Goal: Task Accomplishment & Management: Use online tool/utility

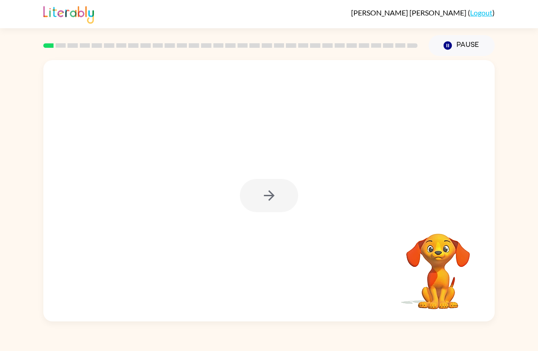
click at [258, 208] on div at bounding box center [269, 195] width 58 height 33
click at [260, 204] on button "button" at bounding box center [269, 195] width 58 height 33
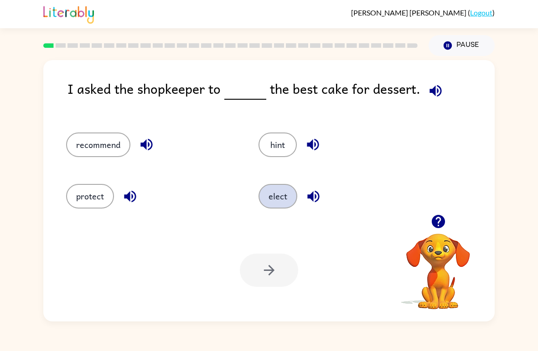
click at [282, 198] on button "elect" at bounding box center [277, 196] width 39 height 25
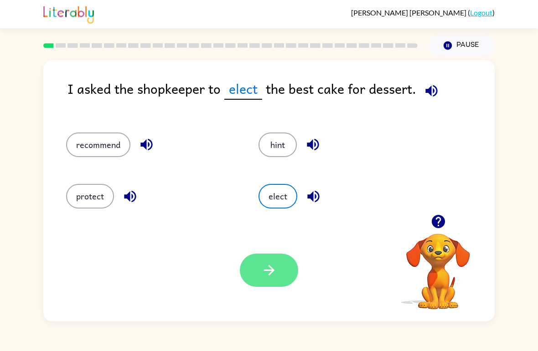
click at [280, 282] on button "button" at bounding box center [269, 270] width 58 height 33
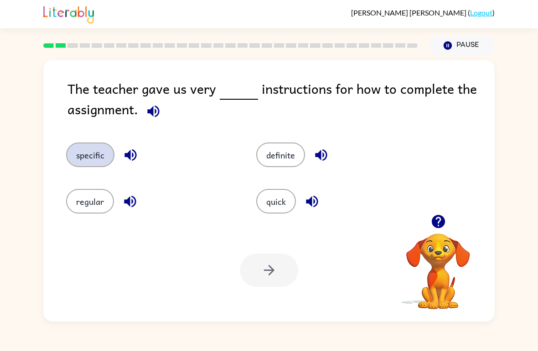
click at [91, 157] on button "specific" at bounding box center [90, 155] width 48 height 25
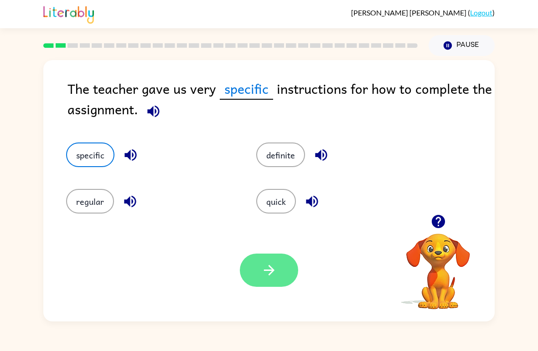
click at [286, 272] on button "button" at bounding box center [269, 270] width 58 height 33
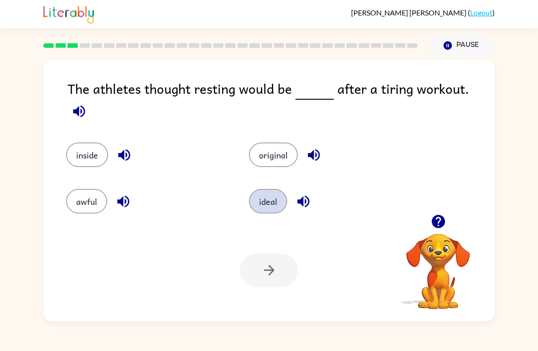
click at [271, 196] on button "ideal" at bounding box center [268, 201] width 38 height 25
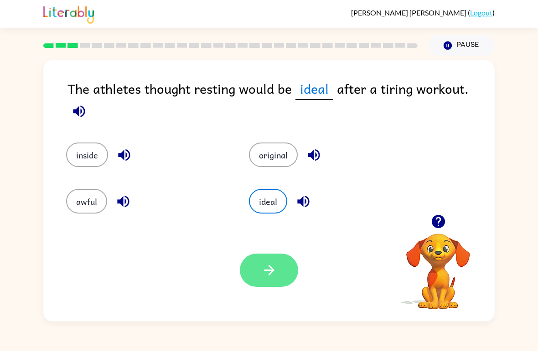
click at [266, 278] on icon "button" at bounding box center [269, 271] width 16 height 16
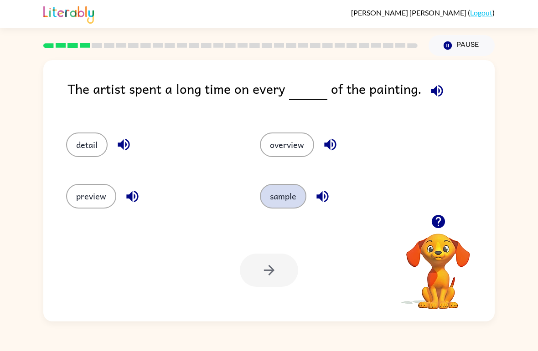
click at [288, 204] on button "sample" at bounding box center [283, 196] width 46 height 25
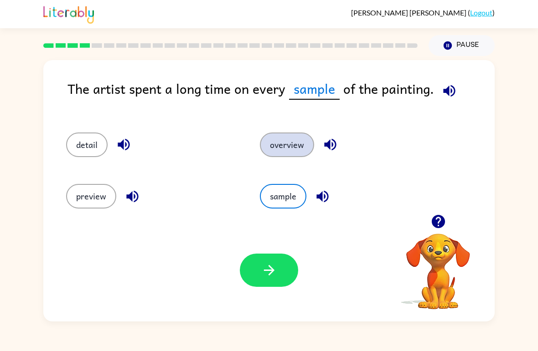
click at [299, 151] on button "overview" at bounding box center [287, 145] width 54 height 25
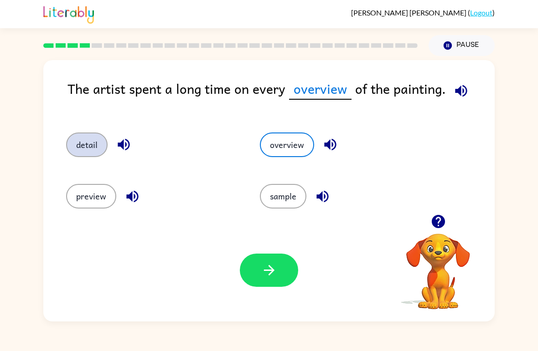
click at [98, 142] on button "detail" at bounding box center [86, 145] width 41 height 25
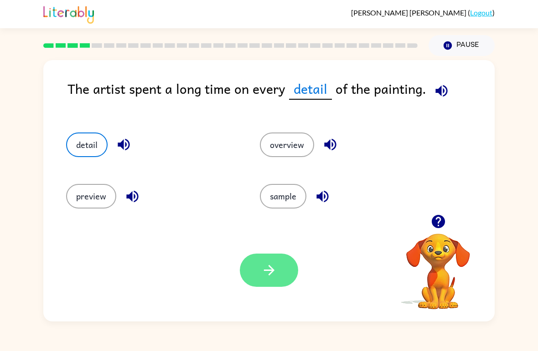
click at [275, 276] on icon "button" at bounding box center [269, 271] width 16 height 16
click at [297, 281] on div at bounding box center [269, 270] width 58 height 33
click at [278, 284] on div at bounding box center [269, 270] width 58 height 33
click at [266, 269] on div at bounding box center [269, 270] width 58 height 33
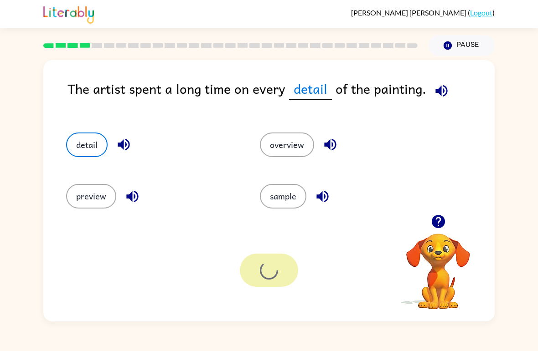
click at [266, 271] on div at bounding box center [269, 270] width 58 height 33
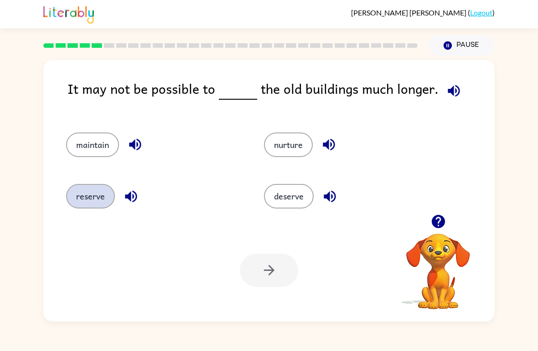
click at [69, 201] on button "reserve" at bounding box center [90, 196] width 49 height 25
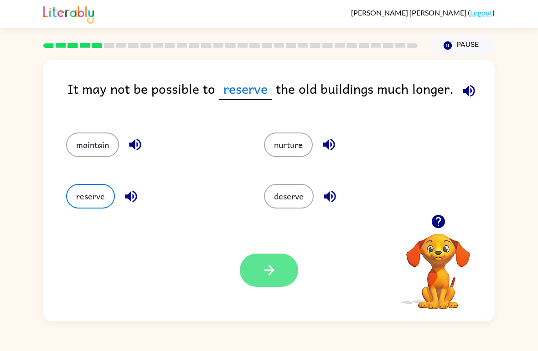
click at [272, 279] on icon "button" at bounding box center [269, 271] width 16 height 16
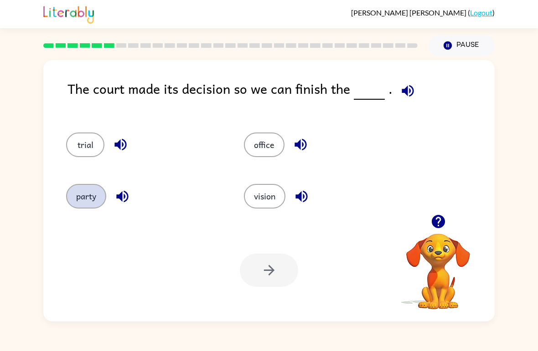
click at [77, 201] on button "party" at bounding box center [86, 196] width 40 height 25
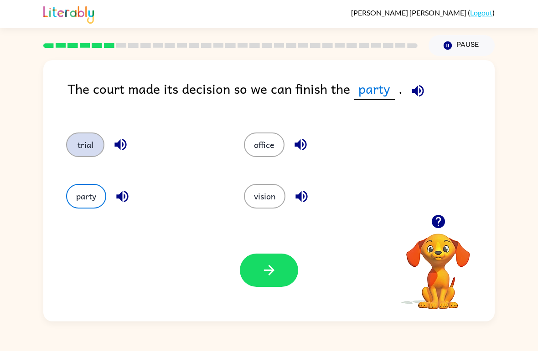
click at [85, 151] on button "trial" at bounding box center [85, 145] width 38 height 25
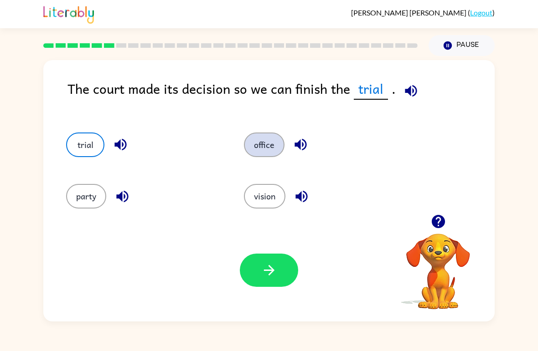
click at [261, 139] on button "office" at bounding box center [264, 145] width 41 height 25
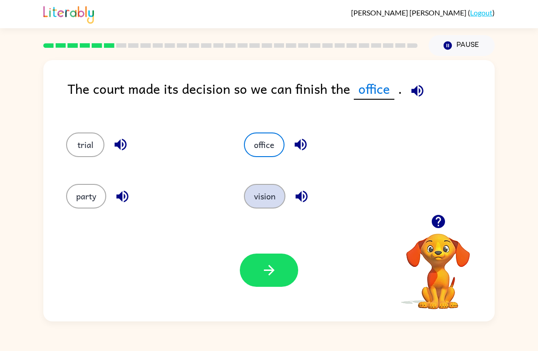
click at [270, 205] on button "vision" at bounding box center [264, 196] width 41 height 25
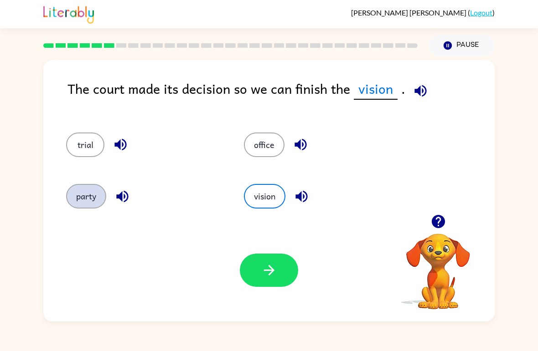
click at [83, 185] on button "party" at bounding box center [86, 196] width 40 height 25
click at [62, 153] on div "trial" at bounding box center [138, 141] width 178 height 52
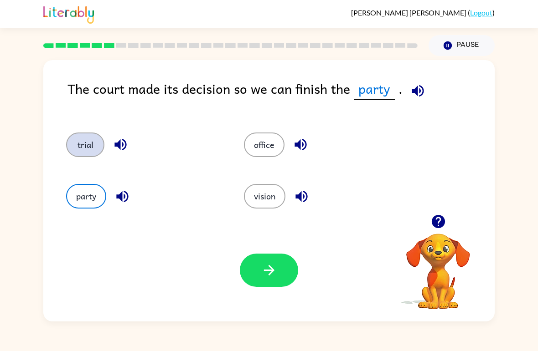
click at [86, 151] on button "trial" at bounding box center [85, 145] width 38 height 25
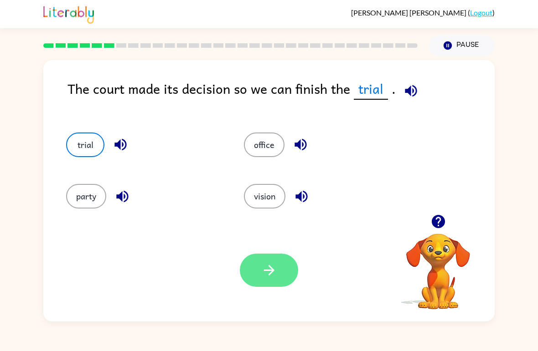
click at [278, 266] on button "button" at bounding box center [269, 270] width 58 height 33
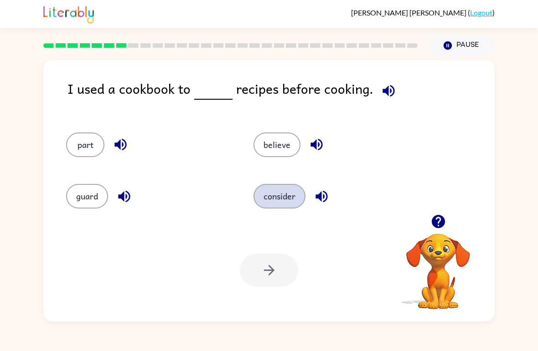
click at [275, 202] on button "consider" at bounding box center [279, 196] width 52 height 25
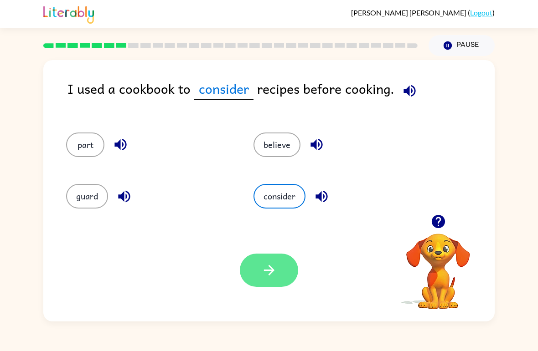
click at [285, 271] on button "button" at bounding box center [269, 270] width 58 height 33
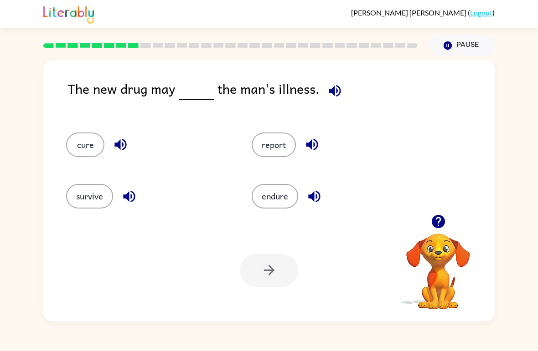
click at [265, 127] on div "report" at bounding box center [327, 141] width 186 height 52
click at [268, 139] on button "report" at bounding box center [274, 145] width 44 height 25
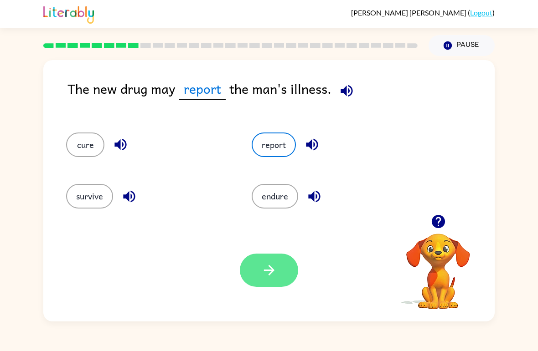
click at [272, 287] on button "button" at bounding box center [269, 270] width 58 height 33
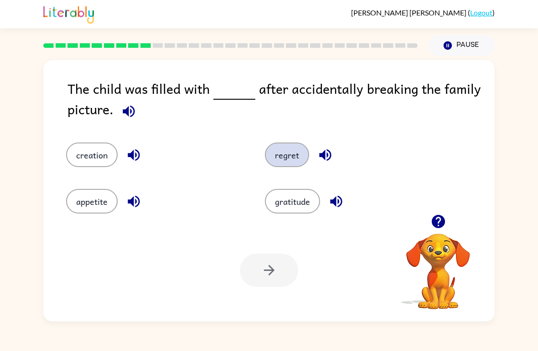
click at [290, 166] on button "regret" at bounding box center [287, 155] width 44 height 25
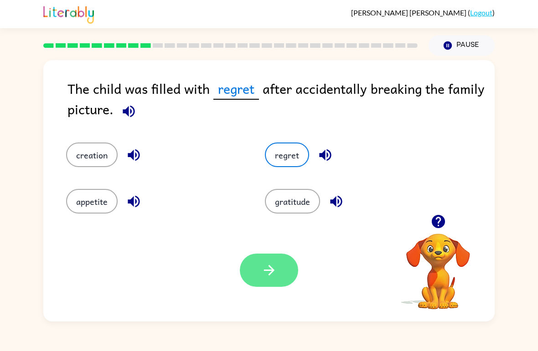
click at [282, 279] on button "button" at bounding box center [269, 270] width 58 height 33
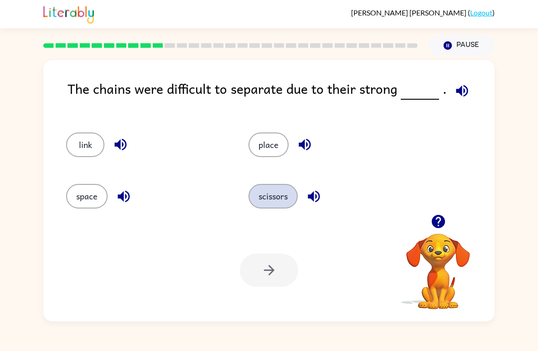
click at [279, 199] on button "scissors" at bounding box center [272, 196] width 49 height 25
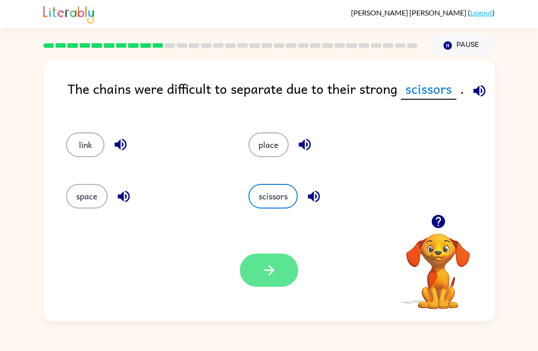
click at [289, 278] on button "button" at bounding box center [269, 270] width 58 height 33
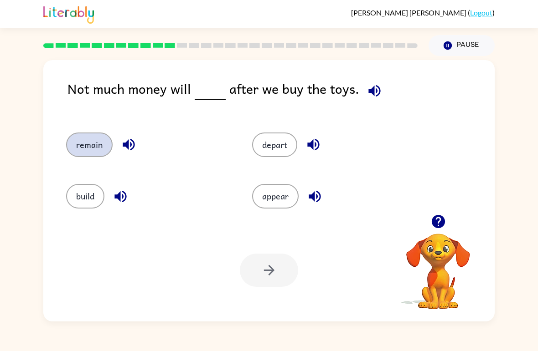
click at [87, 141] on button "remain" at bounding box center [89, 145] width 46 height 25
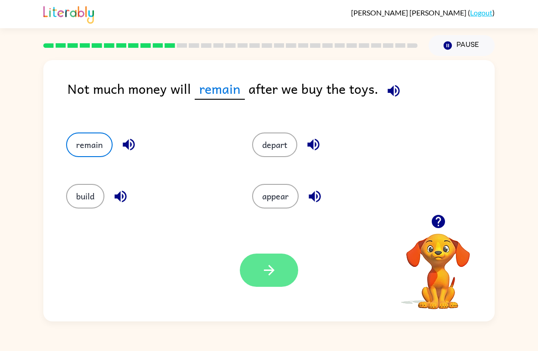
click at [285, 271] on button "button" at bounding box center [269, 270] width 58 height 33
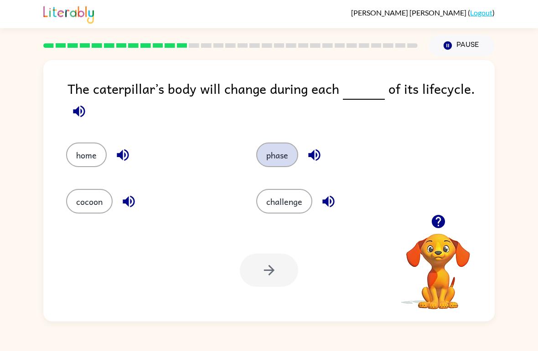
click at [282, 146] on button "phase" at bounding box center [277, 155] width 42 height 25
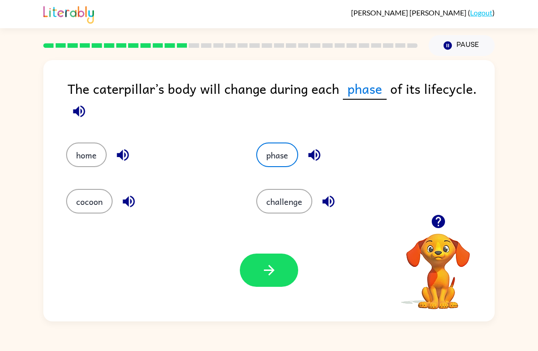
click at [266, 301] on div "Your browser must support playing .mp4 files to use Literably. Please try using…" at bounding box center [268, 270] width 451 height 103
click at [264, 275] on icon "button" at bounding box center [269, 271] width 16 height 16
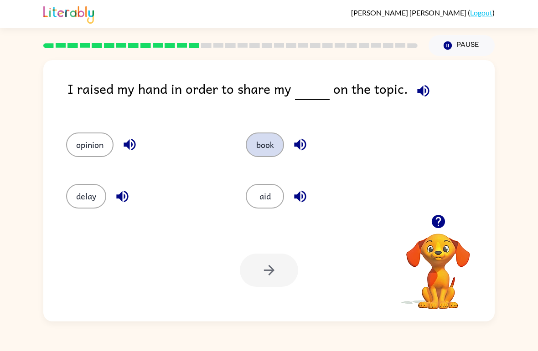
click at [280, 144] on button "book" at bounding box center [265, 145] width 38 height 25
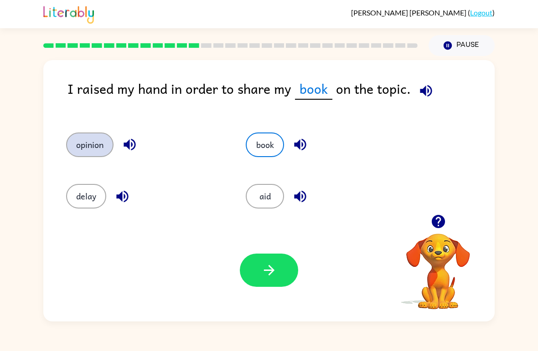
click at [84, 145] on button "opinion" at bounding box center [89, 145] width 47 height 25
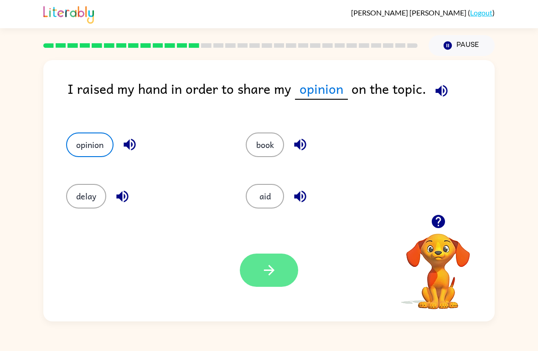
click at [278, 270] on button "button" at bounding box center [269, 270] width 58 height 33
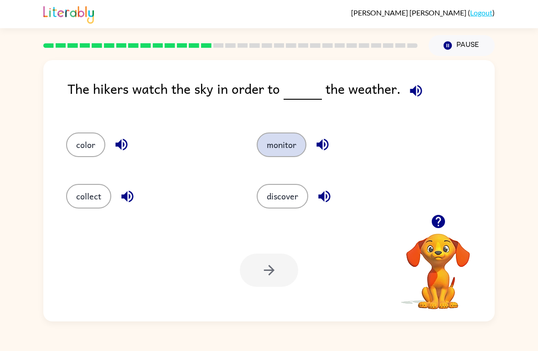
click at [288, 144] on button "monitor" at bounding box center [282, 145] width 50 height 25
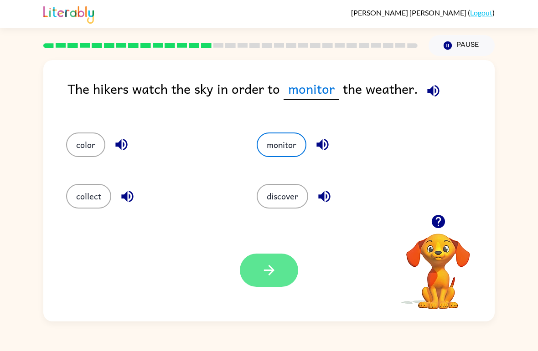
click at [292, 273] on button "button" at bounding box center [269, 270] width 58 height 33
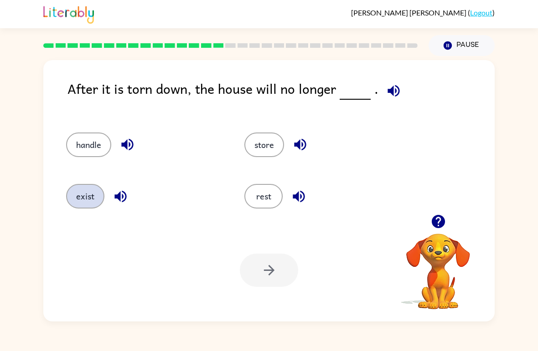
click at [88, 198] on button "exist" at bounding box center [85, 196] width 38 height 25
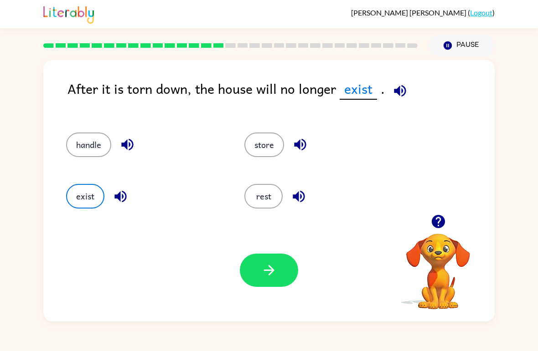
click at [301, 285] on div "Your browser must support playing .mp4 files to use Literably. Please try using…" at bounding box center [268, 270] width 451 height 103
click at [257, 263] on button "button" at bounding box center [269, 270] width 58 height 33
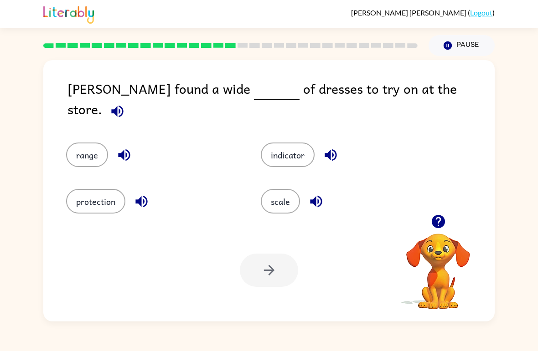
click at [15, 206] on div "[PERSON_NAME] found a wide of dresses to try on at the store. range indicator p…" at bounding box center [269, 189] width 538 height 266
click at [83, 146] on button "range" at bounding box center [87, 155] width 42 height 25
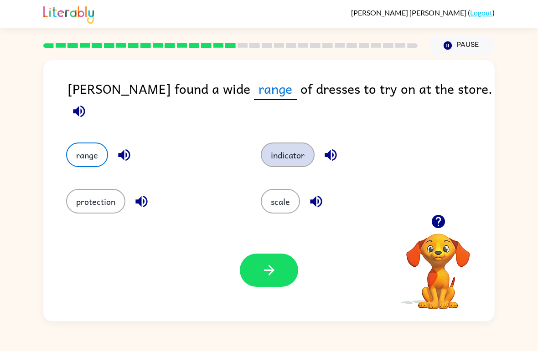
click at [304, 148] on button "indicator" at bounding box center [288, 155] width 54 height 25
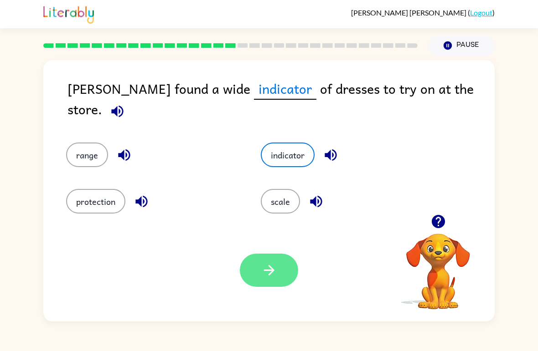
click at [272, 286] on button "button" at bounding box center [269, 270] width 58 height 33
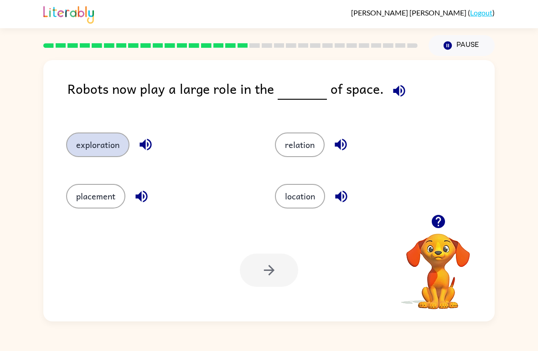
click at [108, 147] on button "exploration" at bounding box center [97, 145] width 63 height 25
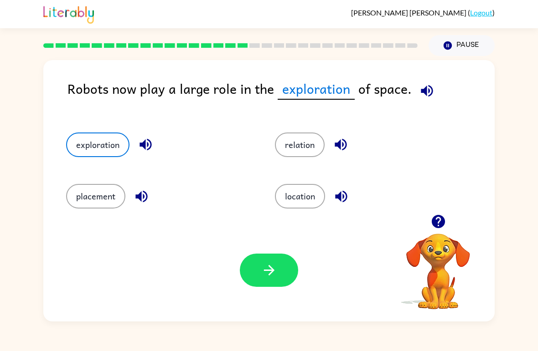
click at [277, 268] on icon "button" at bounding box center [269, 271] width 16 height 16
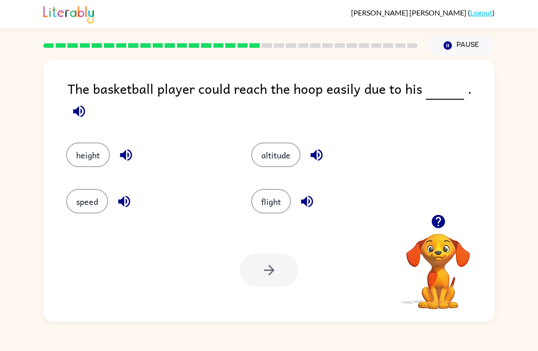
click at [263, 146] on button "altitude" at bounding box center [275, 155] width 49 height 25
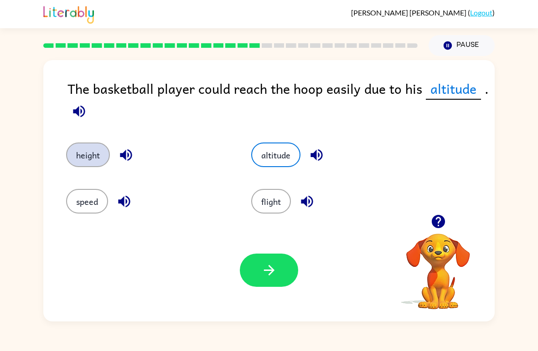
click at [83, 162] on button "height" at bounding box center [88, 155] width 44 height 25
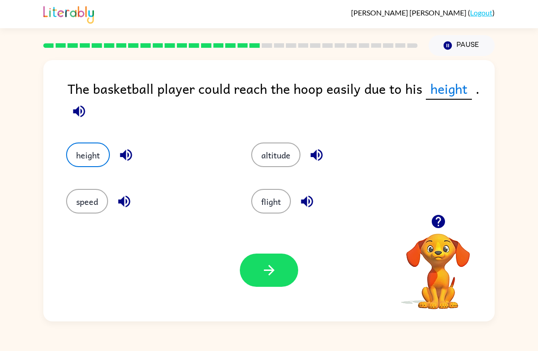
click at [292, 278] on button "button" at bounding box center [269, 270] width 58 height 33
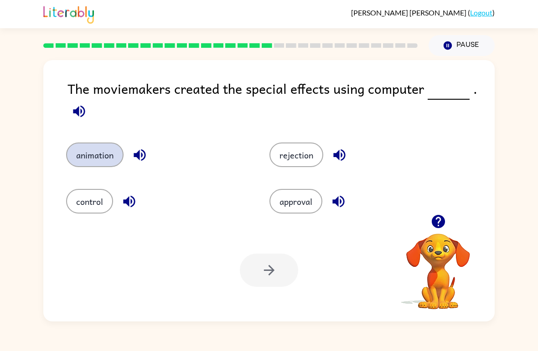
click at [101, 152] on button "animation" at bounding box center [94, 155] width 57 height 25
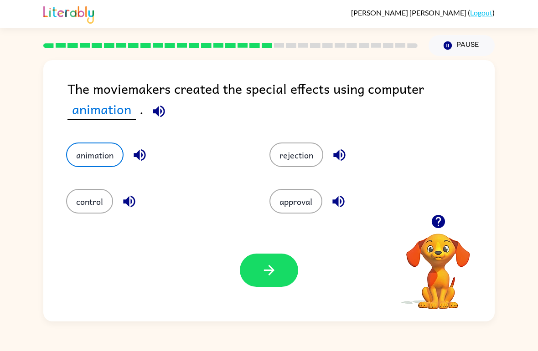
click at [291, 277] on button "button" at bounding box center [269, 270] width 58 height 33
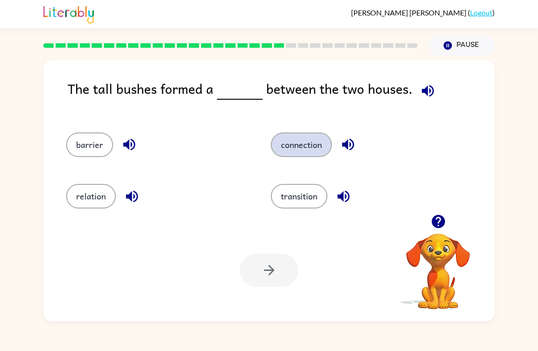
click at [307, 152] on button "connection" at bounding box center [301, 145] width 61 height 25
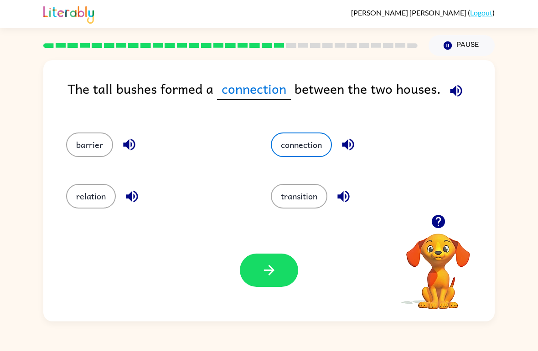
click at [274, 272] on icon "button" at bounding box center [269, 271] width 16 height 16
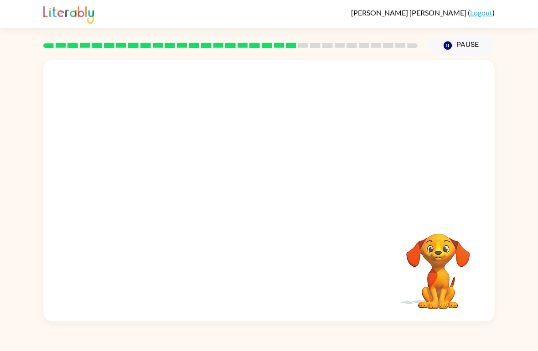
click at [187, 192] on video "Your browser must support playing .mp4 files to use Literably. Please try using…" at bounding box center [268, 137] width 451 height 155
click at [182, 186] on video "Your browser must support playing .mp4 files to use Literably. Please try using…" at bounding box center [268, 137] width 451 height 155
click at [182, 193] on video "Your browser must support playing .mp4 files to use Literably. Please try using…" at bounding box center [268, 137] width 451 height 155
click at [289, 200] on button "button" at bounding box center [269, 195] width 58 height 33
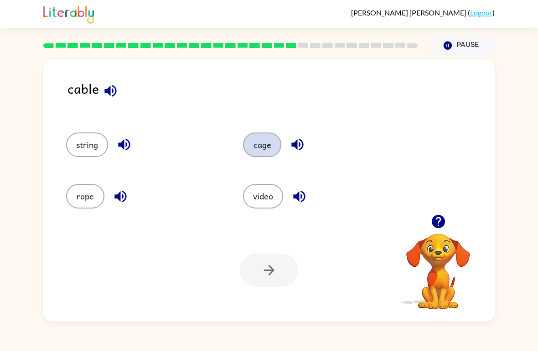
click at [252, 147] on button "cage" at bounding box center [262, 145] width 38 height 25
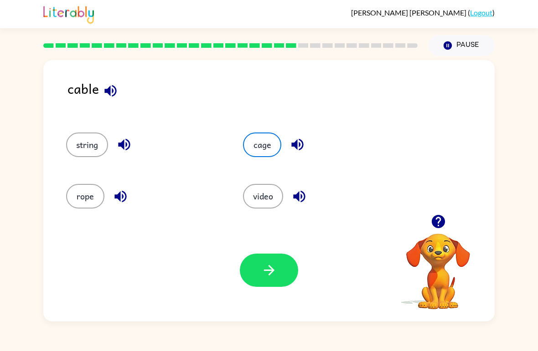
click at [279, 278] on button "button" at bounding box center [269, 270] width 58 height 33
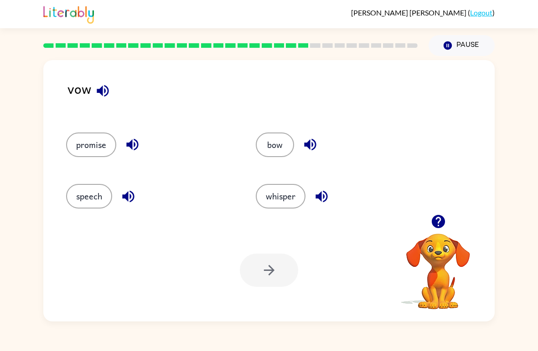
click at [275, 150] on button "bow" at bounding box center [275, 145] width 38 height 25
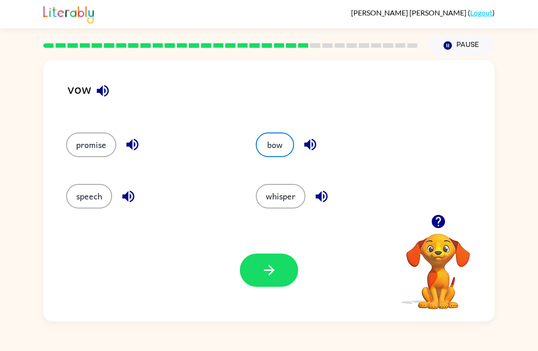
click at [279, 271] on button "button" at bounding box center [269, 270] width 58 height 33
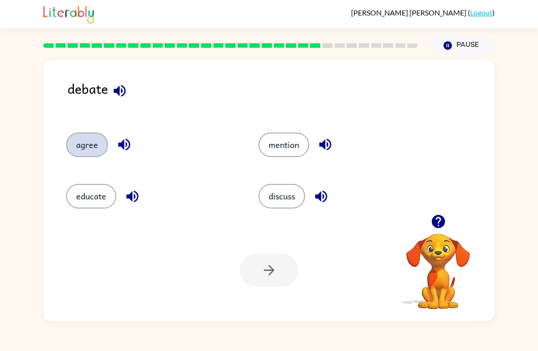
click at [88, 141] on button "agree" at bounding box center [87, 145] width 42 height 25
click at [98, 154] on button "agree" at bounding box center [87, 145] width 42 height 25
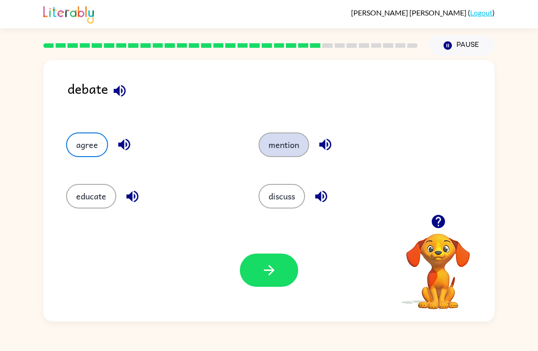
click at [286, 147] on button "mention" at bounding box center [283, 145] width 51 height 25
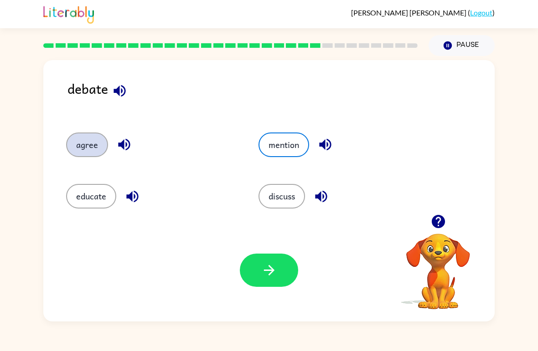
click at [89, 152] on button "agree" at bounding box center [87, 145] width 42 height 25
click at [267, 280] on button "button" at bounding box center [269, 270] width 58 height 33
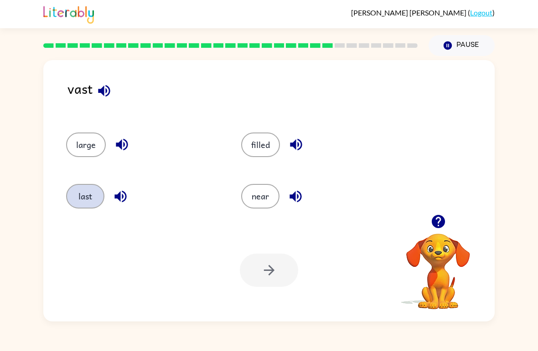
click at [84, 200] on button "last" at bounding box center [85, 196] width 38 height 25
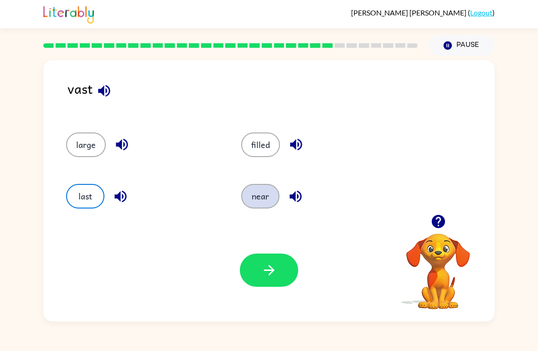
click at [253, 190] on button "near" at bounding box center [260, 196] width 38 height 25
click at [286, 279] on button "button" at bounding box center [269, 270] width 58 height 33
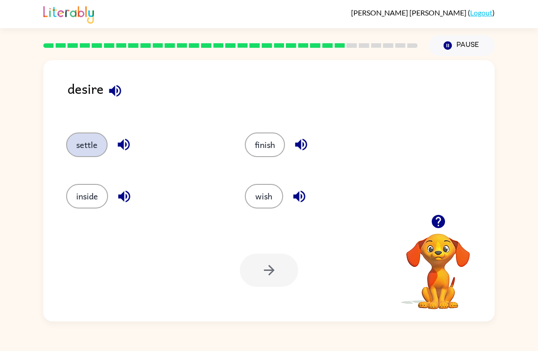
click at [97, 150] on button "settle" at bounding box center [86, 145] width 41 height 25
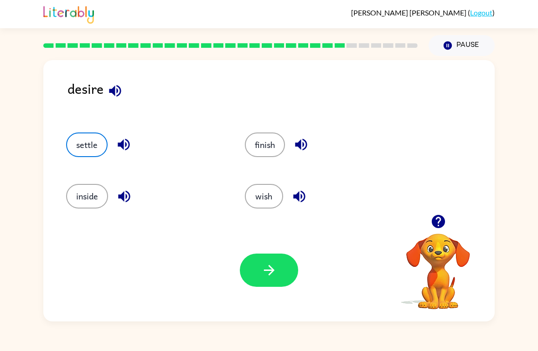
click at [263, 256] on button "button" at bounding box center [269, 270] width 58 height 33
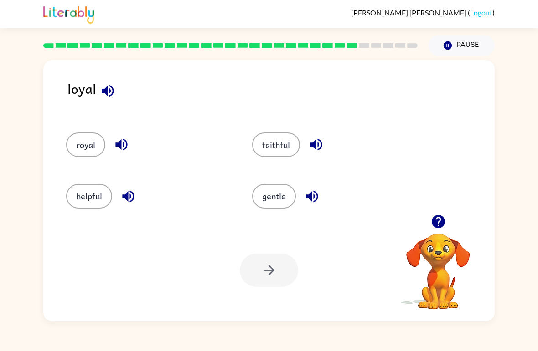
click at [98, 191] on button "helpful" at bounding box center [89, 196] width 46 height 25
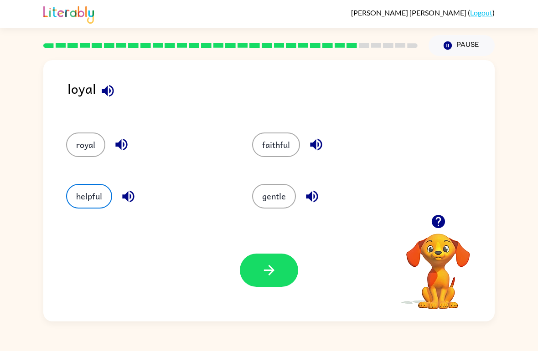
click at [272, 209] on button "gentle" at bounding box center [274, 196] width 44 height 25
click at [281, 203] on button "gentle" at bounding box center [274, 196] width 44 height 25
click at [270, 274] on icon "button" at bounding box center [268, 270] width 10 height 10
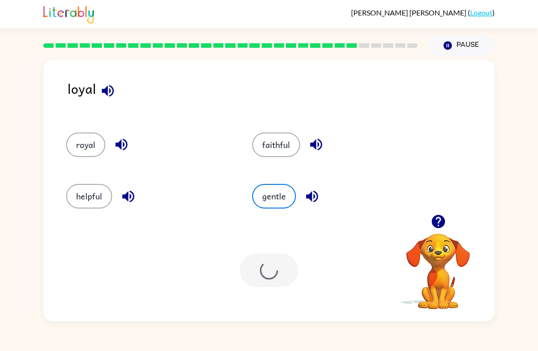
click at [281, 273] on div at bounding box center [269, 270] width 58 height 33
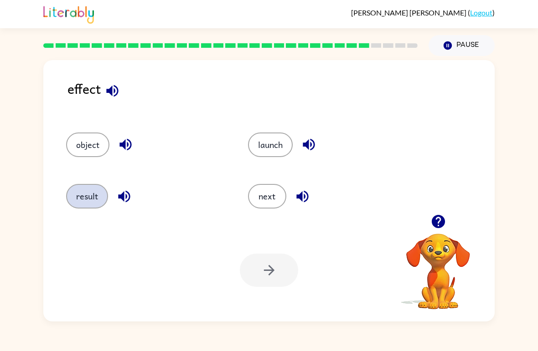
click at [85, 200] on button "result" at bounding box center [87, 196] width 42 height 25
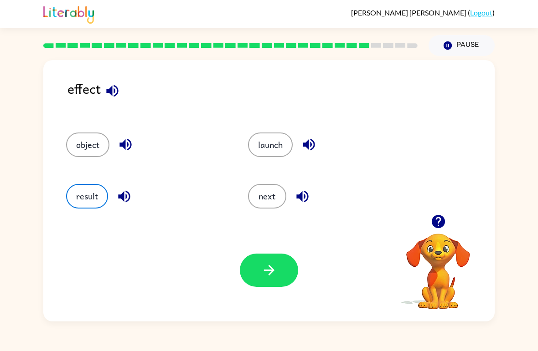
click at [268, 276] on icon "button" at bounding box center [269, 271] width 16 height 16
click at [268, 273] on div at bounding box center [269, 270] width 58 height 33
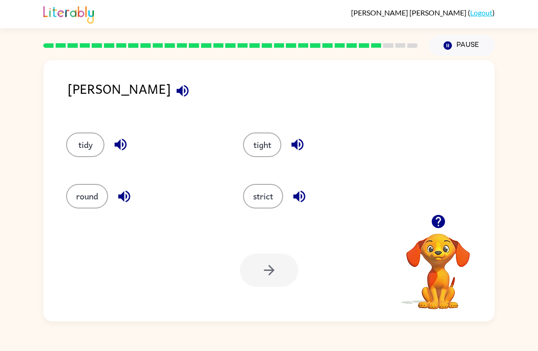
click at [274, 155] on button "tight" at bounding box center [262, 145] width 38 height 25
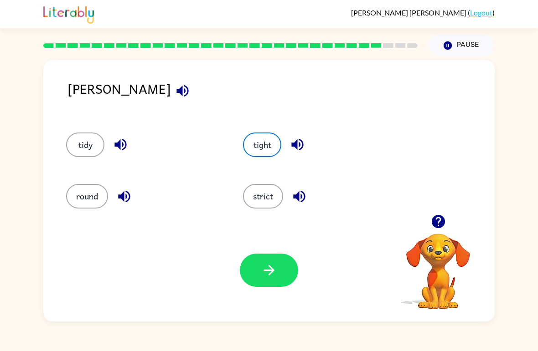
click at [288, 268] on button "button" at bounding box center [269, 270] width 58 height 33
click at [270, 279] on div at bounding box center [269, 270] width 58 height 33
click at [269, 276] on div at bounding box center [269, 270] width 58 height 33
click at [270, 273] on div at bounding box center [269, 270] width 58 height 33
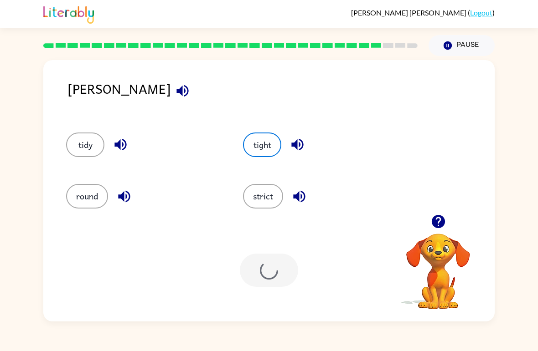
click at [271, 271] on div at bounding box center [269, 270] width 58 height 33
click at [274, 274] on div at bounding box center [269, 270] width 58 height 33
click at [271, 274] on div at bounding box center [269, 270] width 58 height 33
click at [271, 271] on div at bounding box center [269, 270] width 58 height 33
click at [271, 270] on div at bounding box center [269, 270] width 58 height 33
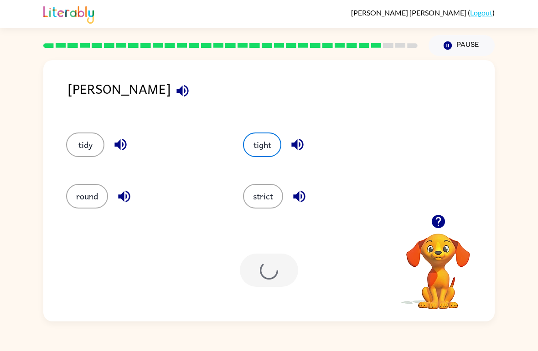
click at [272, 275] on div at bounding box center [269, 270] width 58 height 33
click at [274, 274] on div at bounding box center [269, 270] width 58 height 33
click at [268, 273] on div at bounding box center [269, 270] width 58 height 33
click at [272, 272] on div at bounding box center [269, 270] width 58 height 33
click at [268, 279] on div at bounding box center [269, 270] width 58 height 33
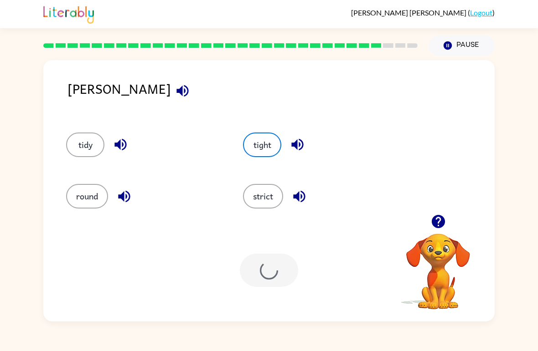
click at [275, 276] on div at bounding box center [269, 270] width 58 height 33
click at [273, 277] on div at bounding box center [269, 270] width 58 height 33
click at [273, 282] on div at bounding box center [269, 270] width 58 height 33
click at [272, 278] on div at bounding box center [269, 270] width 58 height 33
click at [272, 274] on div at bounding box center [269, 270] width 58 height 33
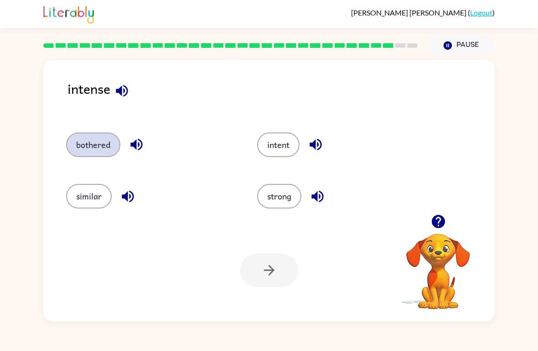
click at [106, 146] on button "bothered" at bounding box center [93, 145] width 54 height 25
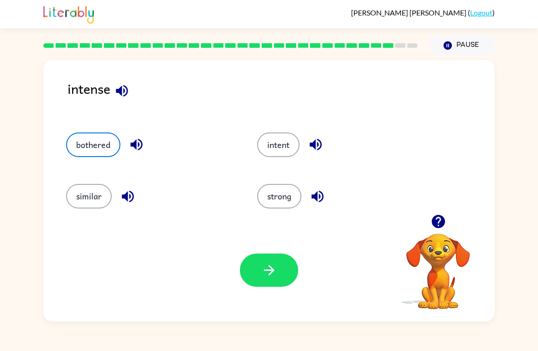
click at [283, 268] on button "button" at bounding box center [269, 270] width 58 height 33
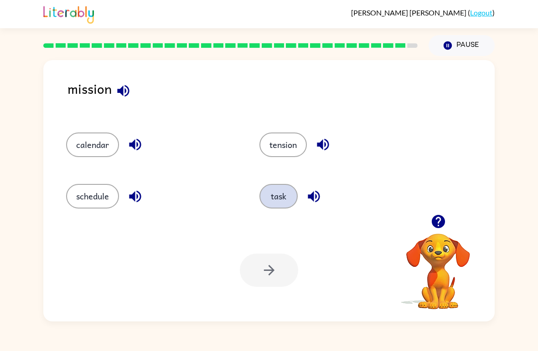
click at [282, 203] on button "task" at bounding box center [278, 196] width 38 height 25
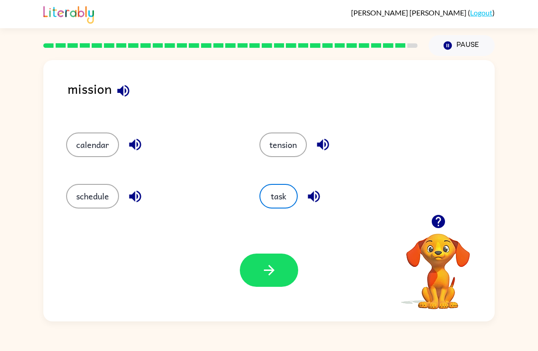
click at [278, 273] on button "button" at bounding box center [269, 270] width 58 height 33
